Goal: Task Accomplishment & Management: Manage account settings

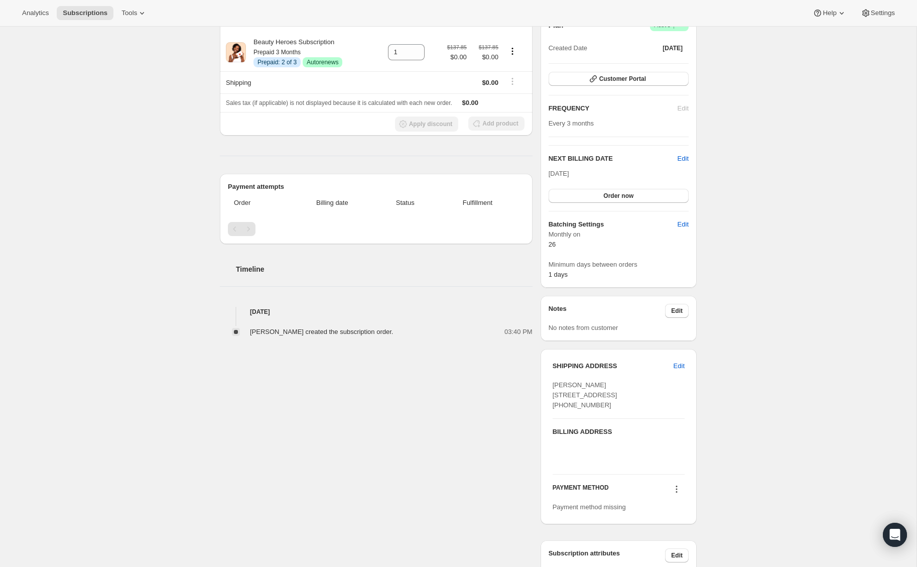
scroll to position [176, 0]
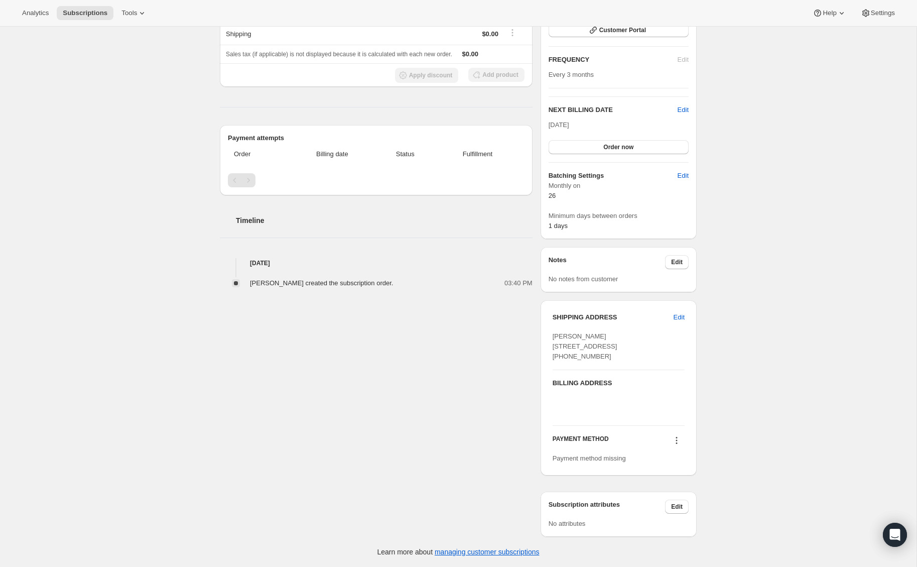
click at [679, 441] on icon at bounding box center [677, 440] width 10 height 10
click at [683, 475] on span "Select payment method" at bounding box center [674, 479] width 69 height 8
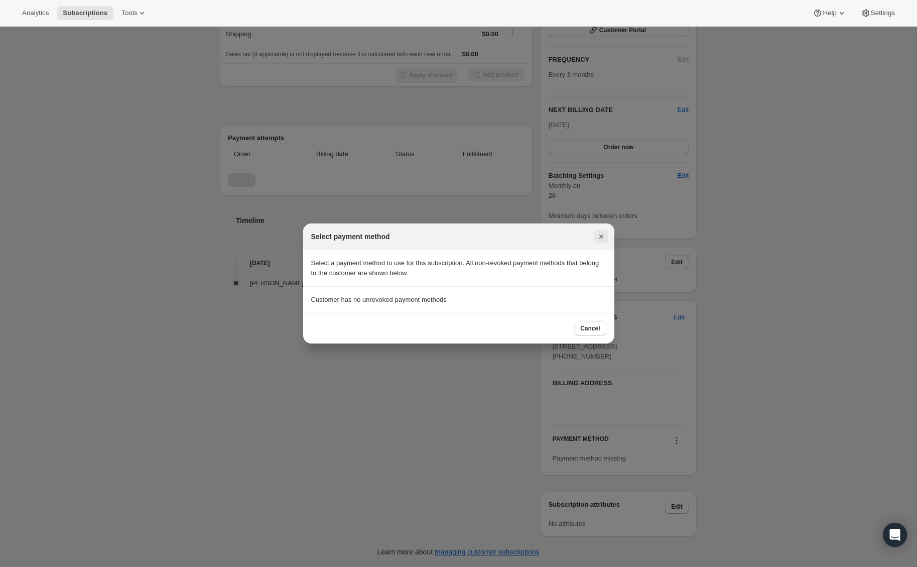
click at [605, 241] on icon "Close" at bounding box center [601, 236] width 10 height 10
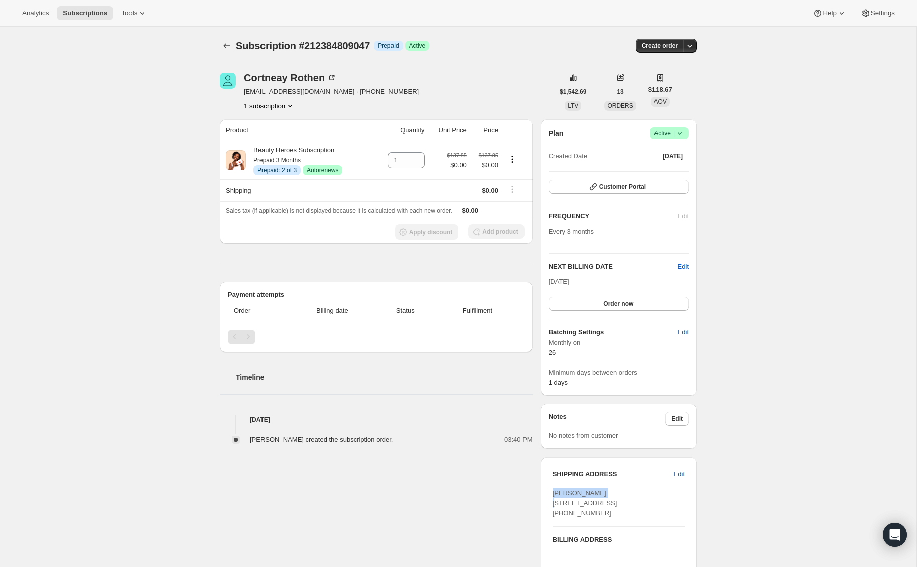
drag, startPoint x: 609, startPoint y: 492, endPoint x: 553, endPoint y: 492, distance: 55.7
click at [553, 492] on div "[PERSON_NAME] [STREET_ADDRESS] [PHONE_NUMBER]" at bounding box center [619, 503] width 132 height 30
copy span "[PERSON_NAME]"
click at [610, 303] on span "Order now" at bounding box center [618, 304] width 30 height 8
click at [583, 310] on button "Click to confirm" at bounding box center [619, 304] width 140 height 14
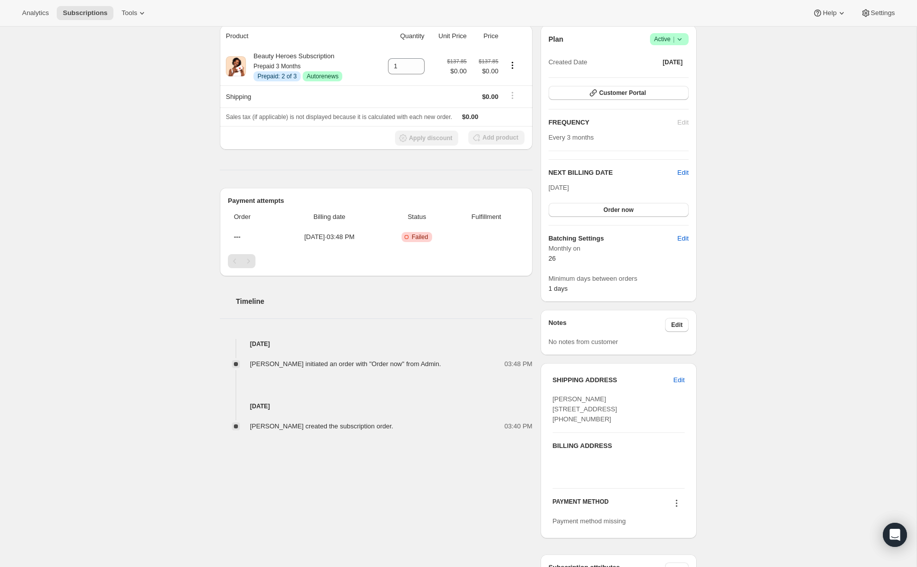
scroll to position [176, 0]
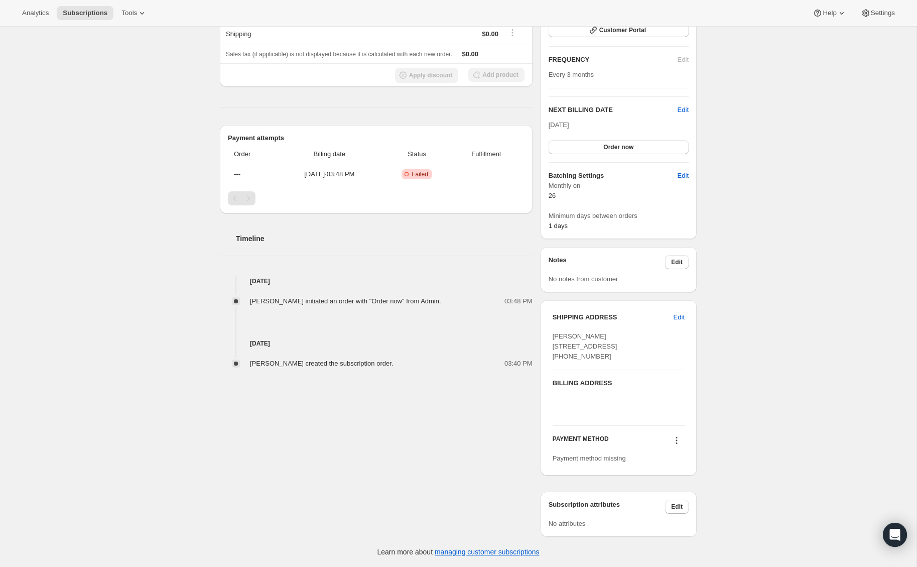
click at [677, 440] on icon at bounding box center [677, 441] width 2 height 2
click at [742, 410] on div "Subscription #212384809047. This page is ready Subscription #212384809047 Info …" at bounding box center [458, 218] width 916 height 697
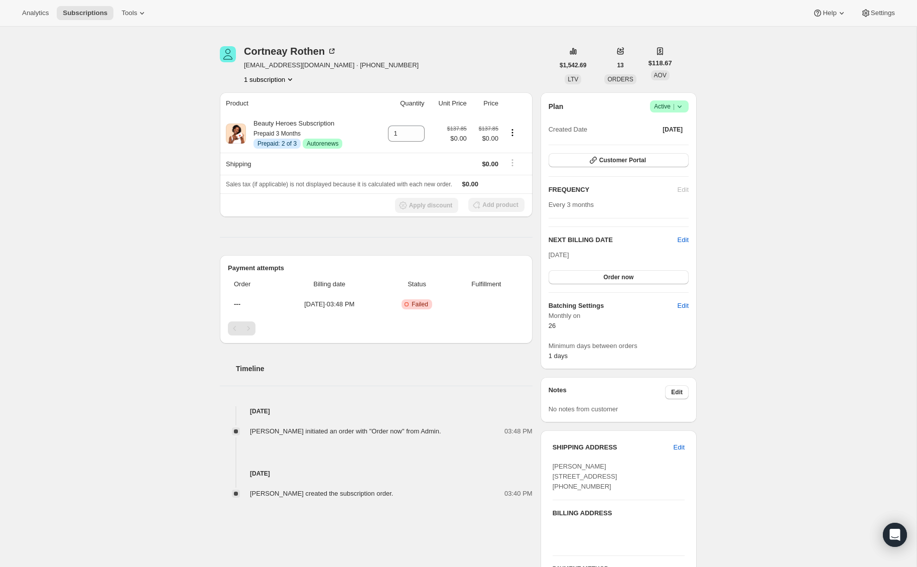
scroll to position [0, 0]
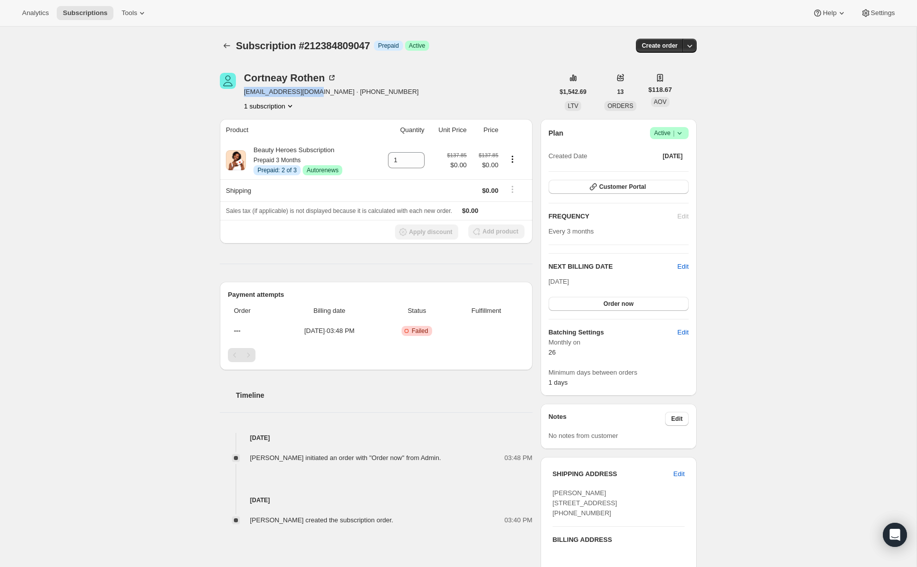
drag, startPoint x: 313, startPoint y: 94, endPoint x: 243, endPoint y: 94, distance: 69.8
click at [243, 94] on div "Cortneay Rothen crothen2@icloud.com · +14155964635 1 subscription" at bounding box center [387, 92] width 334 height 38
click at [651, 185] on button "Customer Portal" at bounding box center [619, 187] width 140 height 14
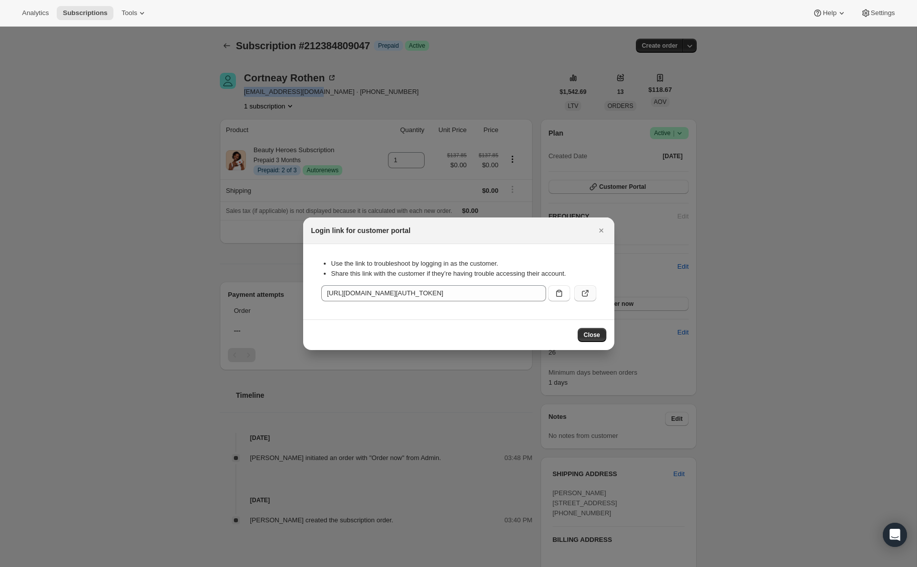
click at [588, 288] on button ":r1h:" at bounding box center [585, 293] width 22 height 16
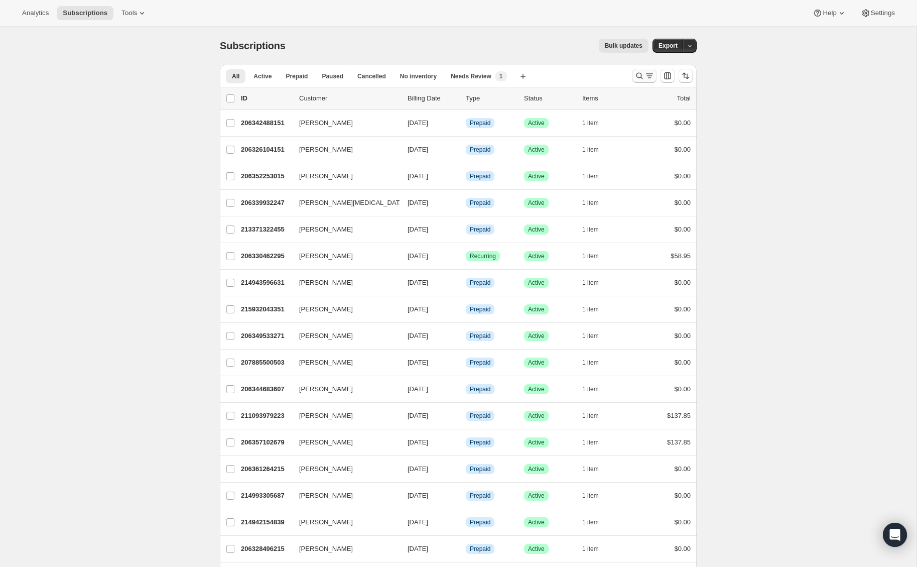
click at [638, 76] on icon "Search and filter results" at bounding box center [639, 76] width 10 height 10
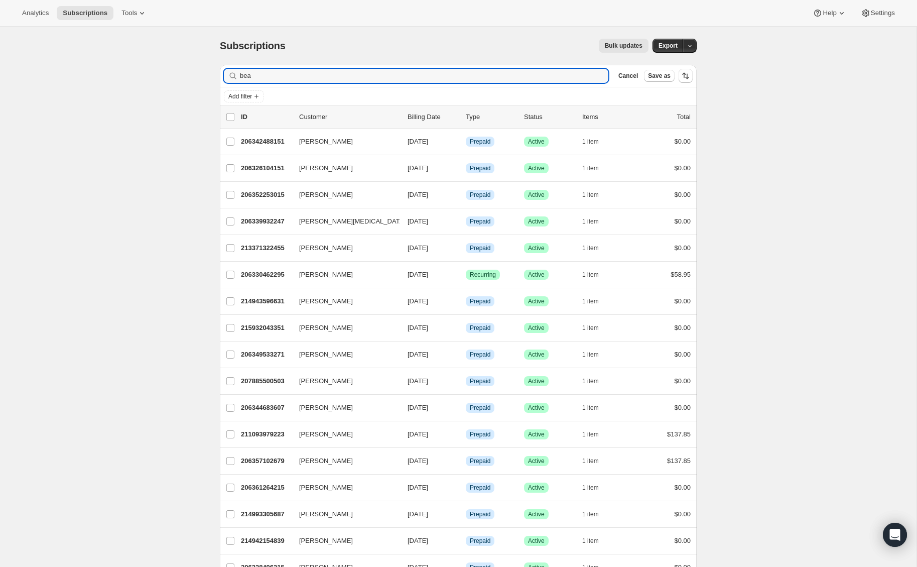
type input "bea"
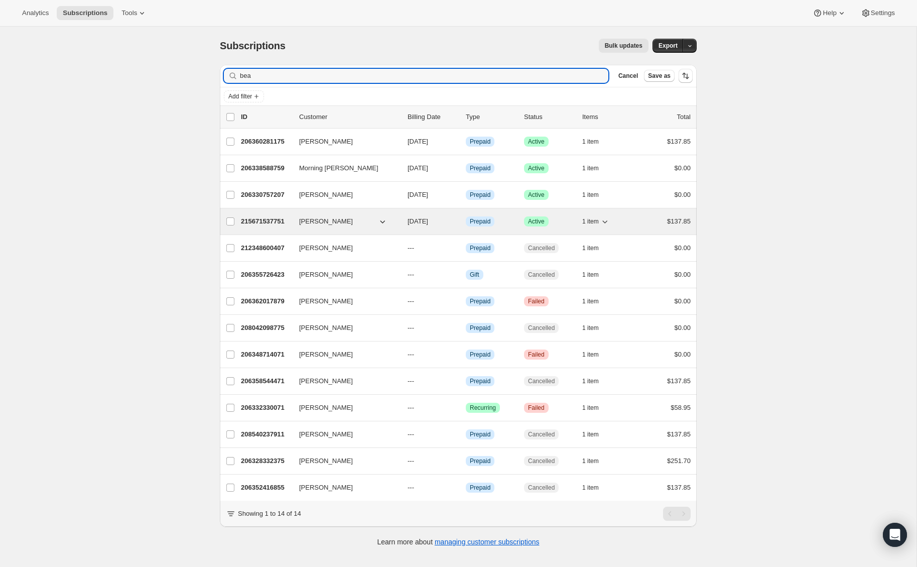
click at [248, 223] on p "215671537751" at bounding box center [266, 221] width 50 height 10
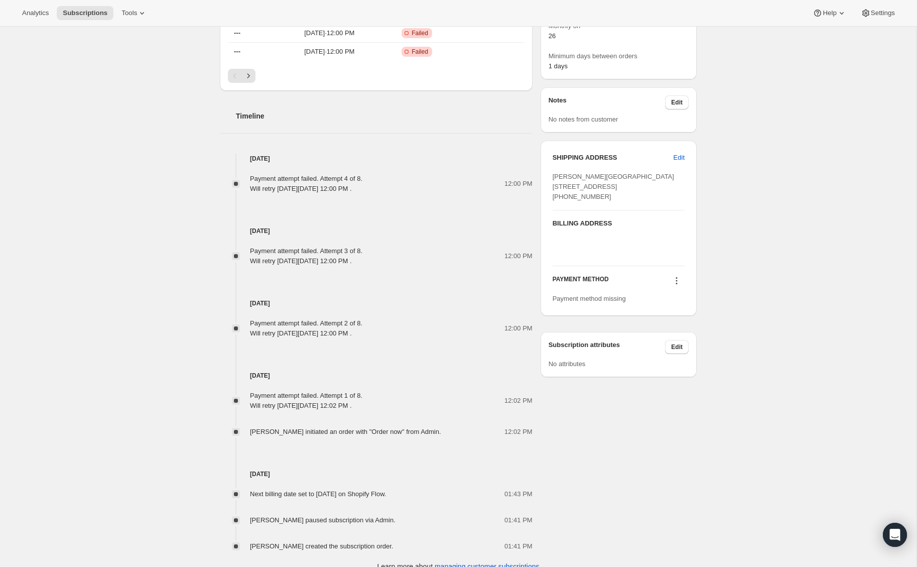
scroll to position [421, 0]
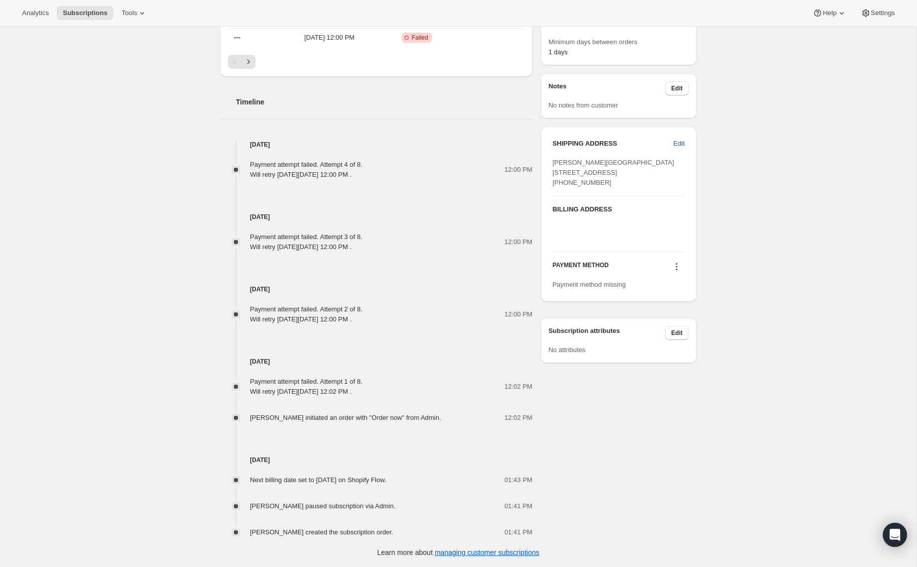
click at [675, 272] on icon at bounding box center [677, 266] width 10 height 10
click at [672, 302] on span "Select payment method" at bounding box center [674, 306] width 69 height 8
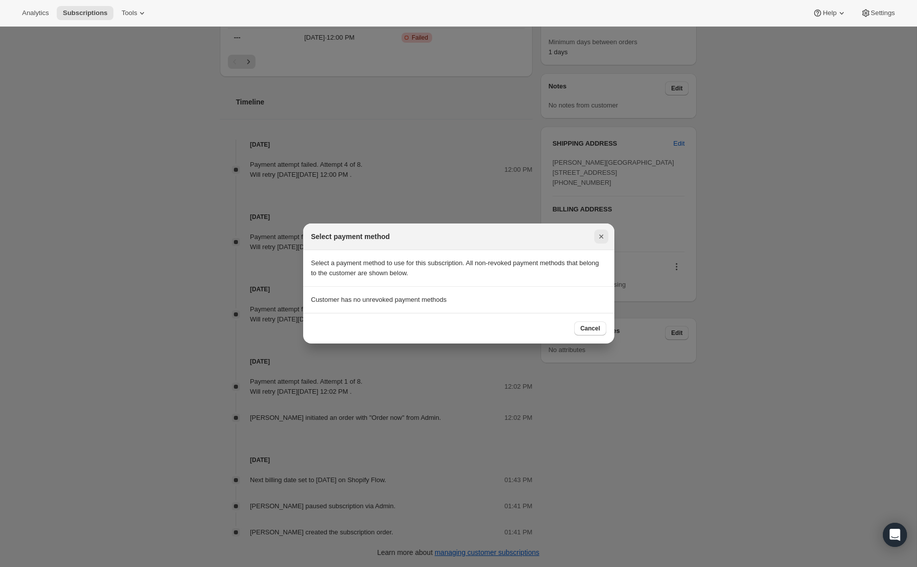
click at [603, 234] on icon "Close" at bounding box center [601, 236] width 10 height 10
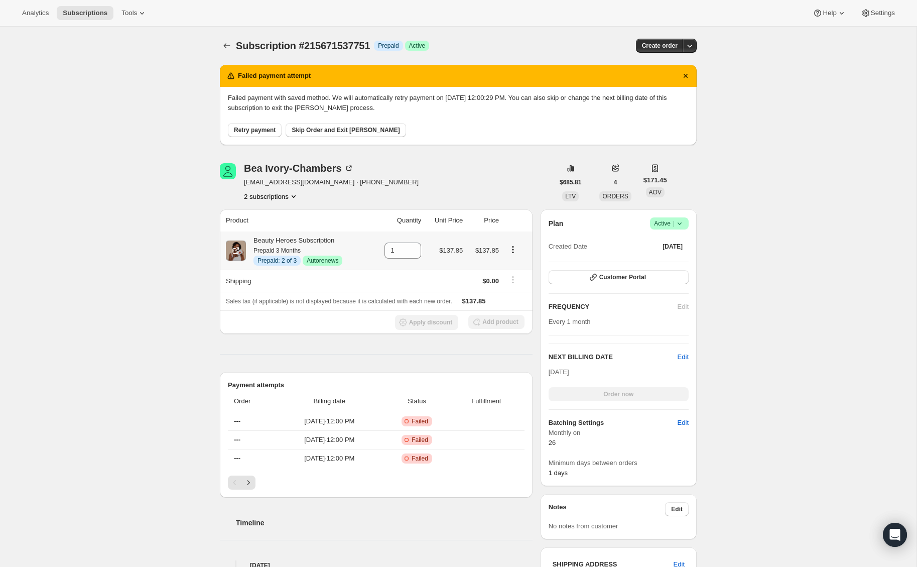
click at [514, 250] on icon "Product actions" at bounding box center [513, 249] width 10 height 10
click at [184, 333] on div "Subscription #215671537751. This page is ready Subscription #215671537751 Info …" at bounding box center [458, 507] width 916 height 961
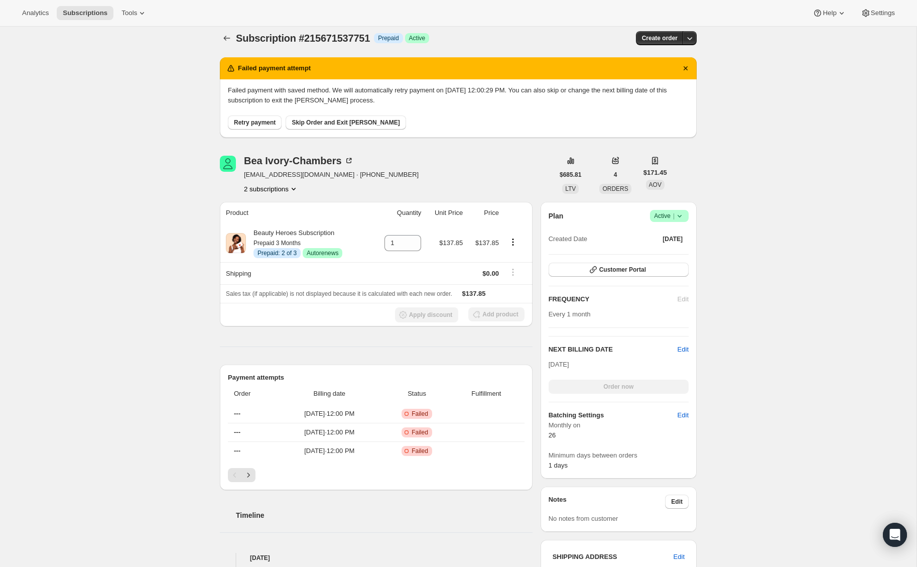
scroll to position [11, 0]
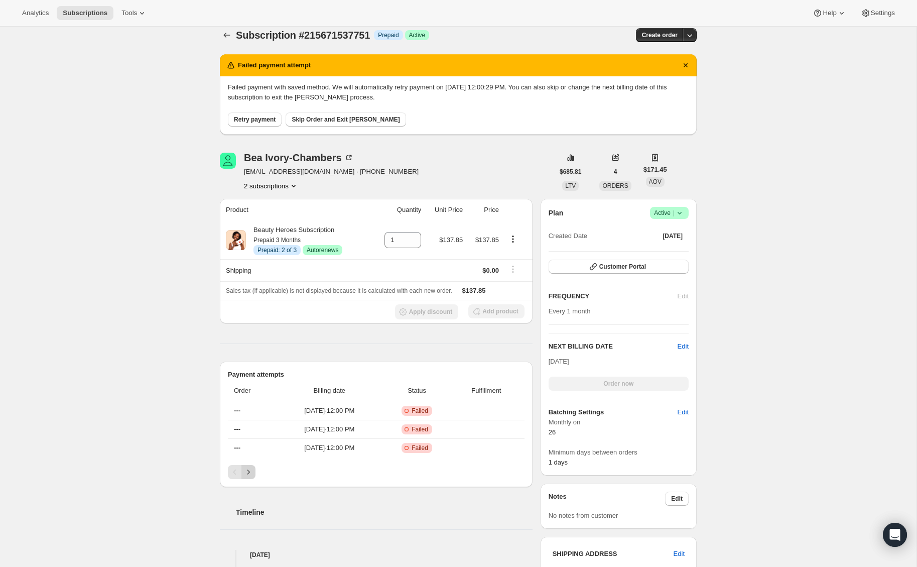
click at [252, 469] on icon "Next" at bounding box center [248, 472] width 10 height 10
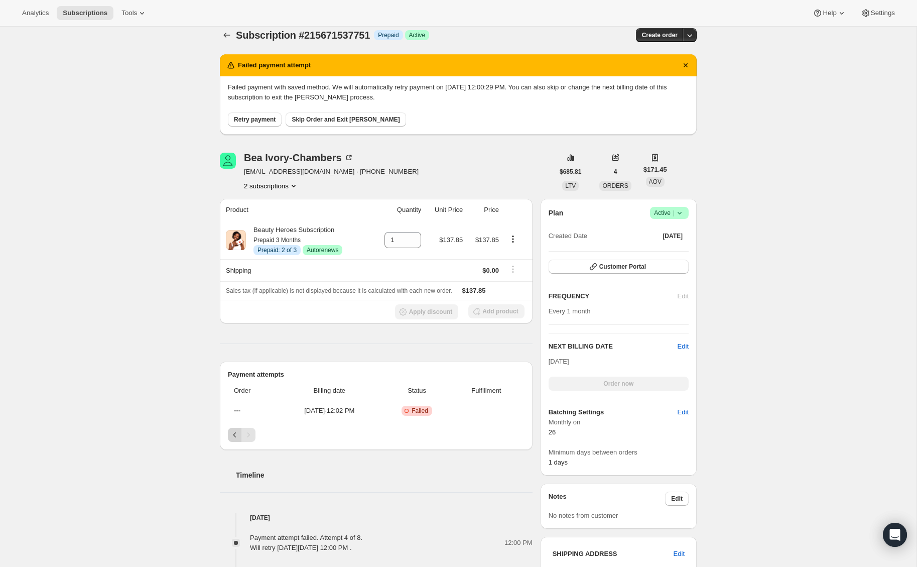
click at [230, 438] on icon "Previous" at bounding box center [235, 435] width 10 height 10
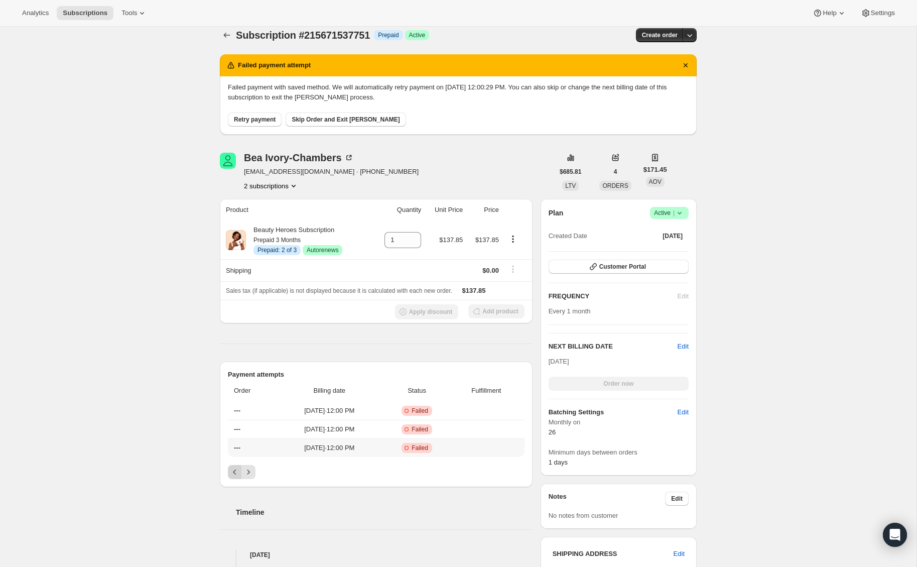
click at [230, 438] on th "---" at bounding box center [252, 447] width 49 height 19
click at [512, 238] on icon "Product actions" at bounding box center [513, 239] width 10 height 10
click at [122, 291] on div "Subscription #215671537751. This page is ready Subscription #215671537751 Info …" at bounding box center [458, 496] width 916 height 961
click at [316, 123] on span "Skip Order and Exit Dunning" at bounding box center [346, 119] width 108 height 8
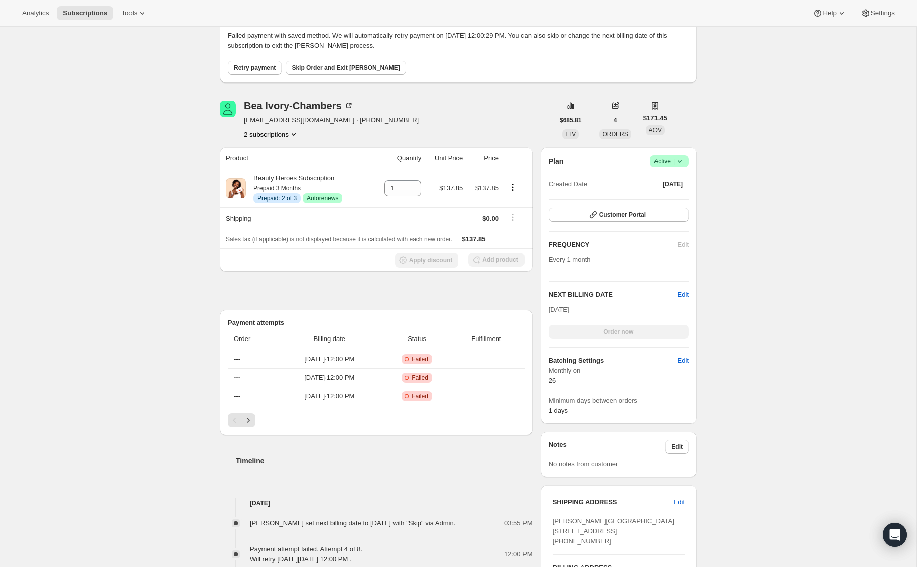
scroll to position [109, 0]
drag, startPoint x: 505, startPoint y: 237, endPoint x: 479, endPoint y: 240, distance: 26.3
click at [479, 240] on div "Sales tax (if applicable) is not displayed because it is calculated with each n…" at bounding box center [376, 238] width 301 height 10
copy span "$137.85"
click at [156, 92] on div "Subscription #215671537751. This page is ready Subscription #215671537751 Info …" at bounding box center [458, 433] width 916 height 1033
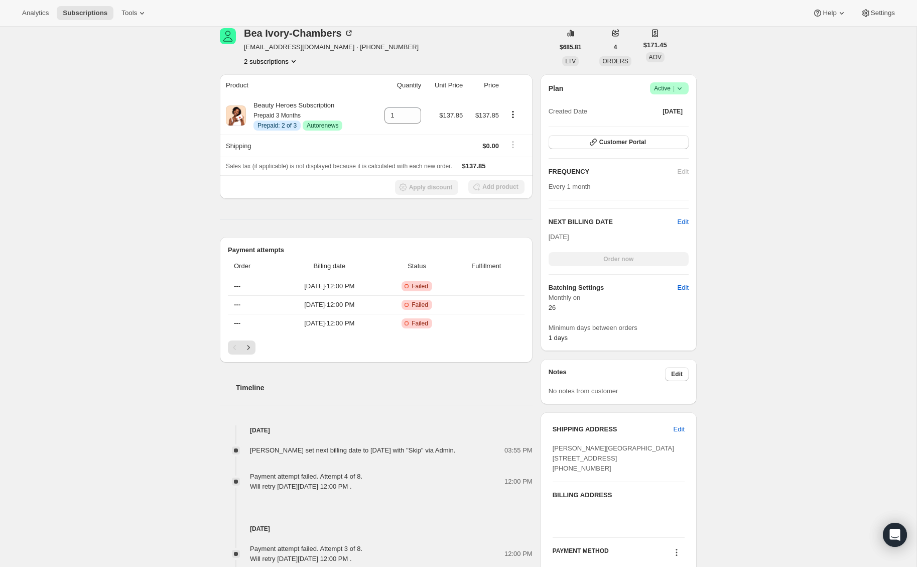
scroll to position [292, 0]
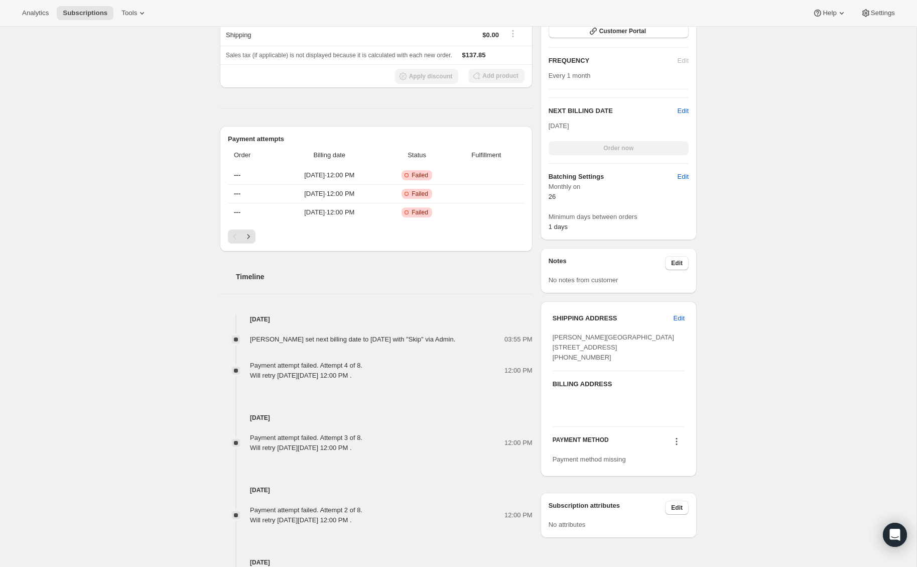
click at [249, 243] on div "Payment attempts Order Billing date Status Fulfillment --- Sep 16, 2025 · 12:00…" at bounding box center [376, 188] width 313 height 125
click at [248, 237] on icon "Next" at bounding box center [248, 236] width 10 height 10
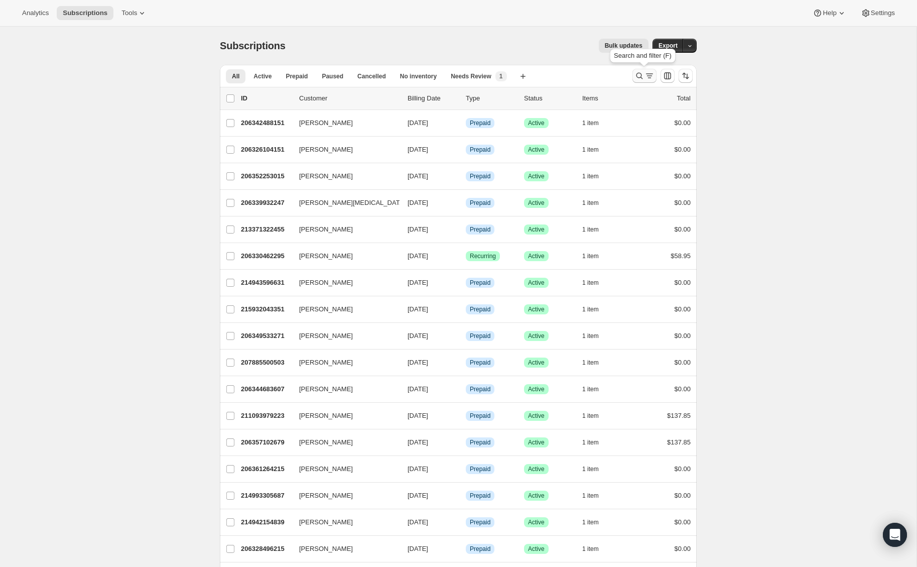
click at [635, 78] on icon "Search and filter results" at bounding box center [639, 76] width 10 height 10
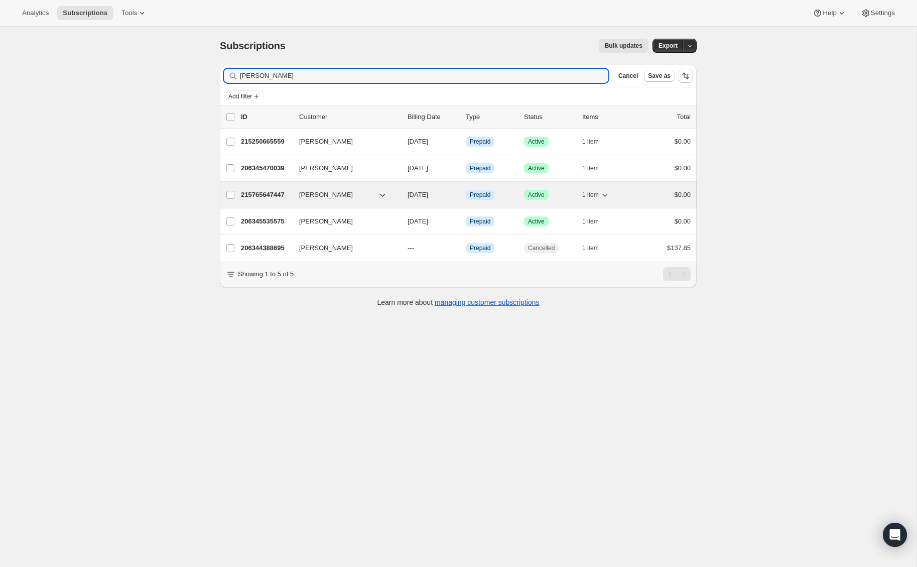
type input "Patricia"
click at [261, 194] on p "215765647447" at bounding box center [266, 195] width 50 height 10
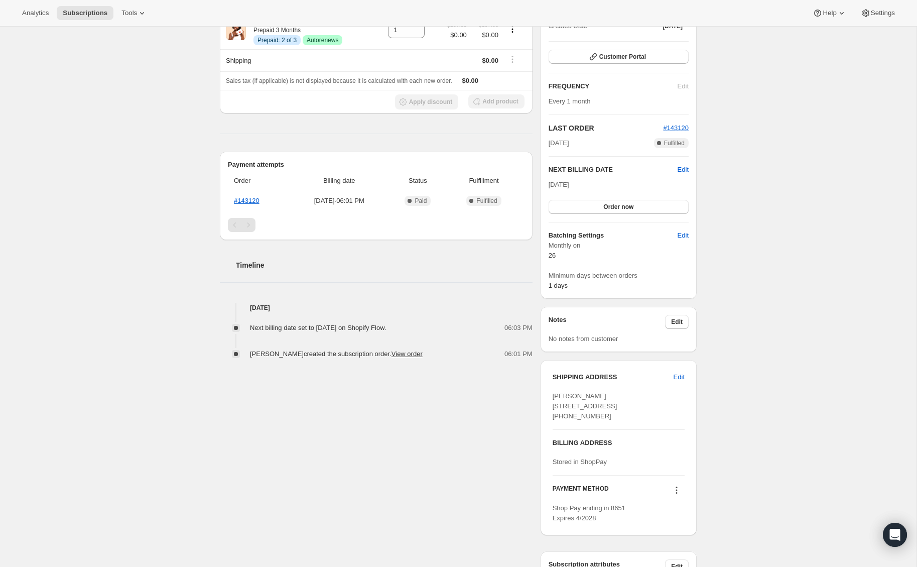
scroll to position [112, 0]
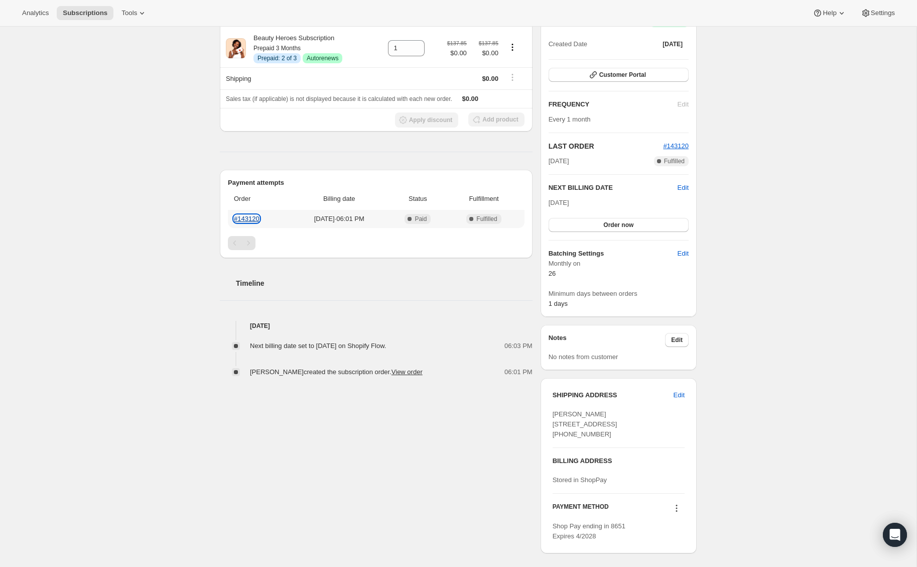
click at [249, 215] on link "#143120" at bounding box center [247, 219] width 26 height 8
